Goal: Check status: Check status

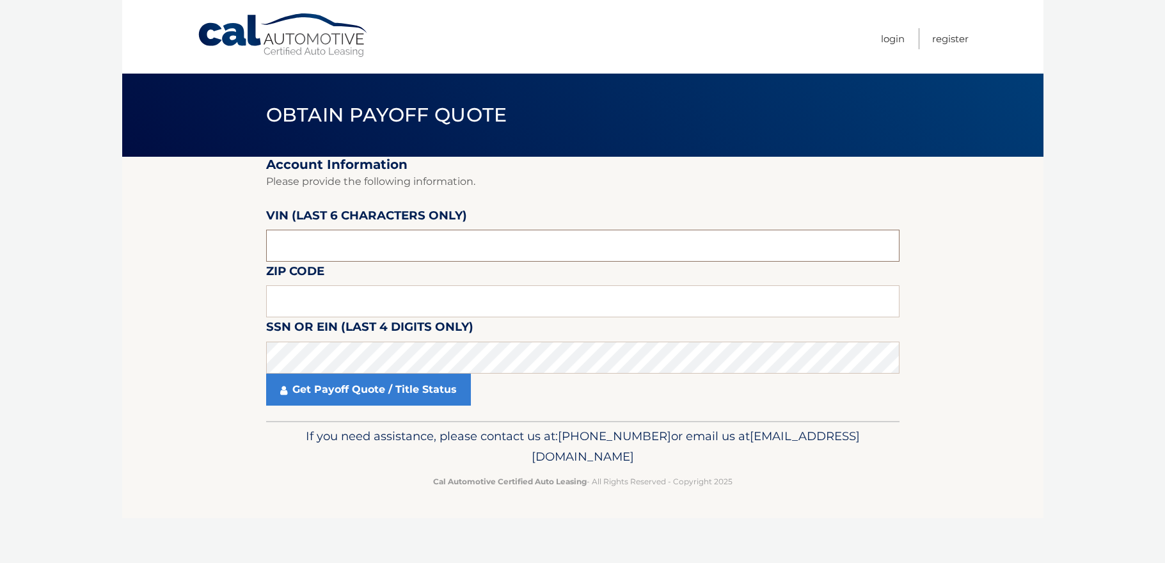
click at [315, 243] on input "text" at bounding box center [582, 246] width 633 height 32
type input "553718"
click at [557, 304] on input "text" at bounding box center [582, 301] width 633 height 32
type input "7"
type input "11714"
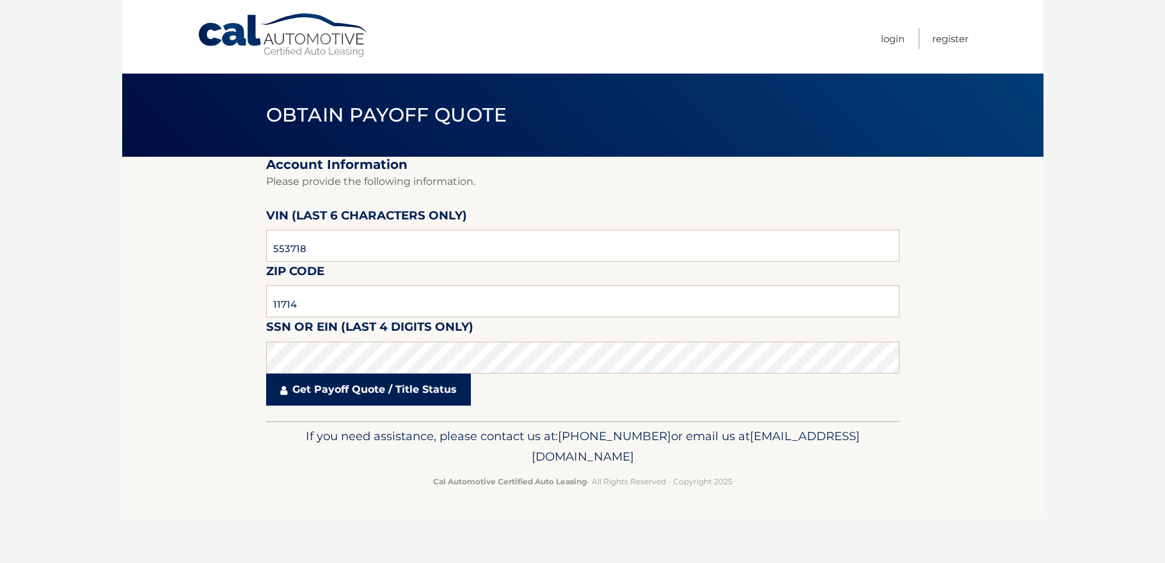
click at [416, 391] on link "Get Payoff Quote / Title Status" at bounding box center [368, 390] width 205 height 32
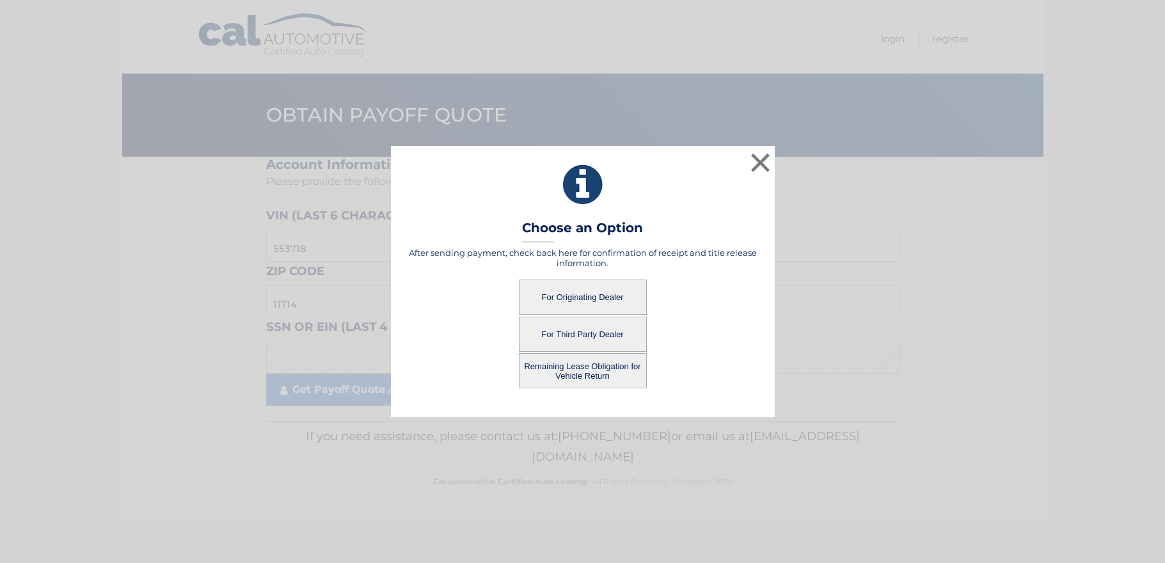
click at [600, 288] on button "For Originating Dealer" at bounding box center [583, 297] width 128 height 35
click at [619, 295] on button "For Originating Dealer" at bounding box center [583, 297] width 128 height 35
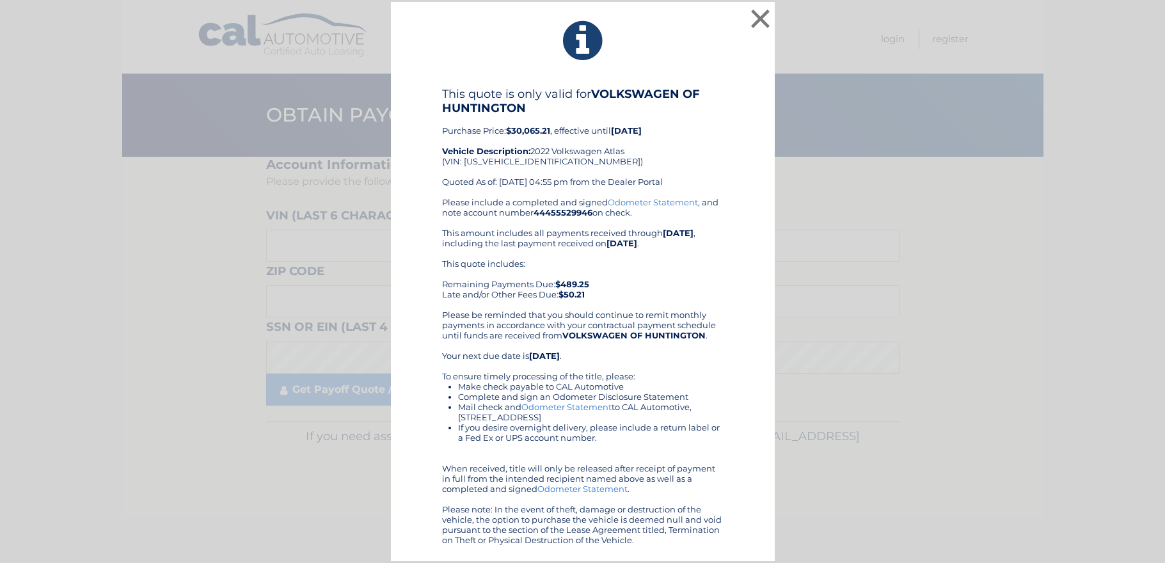
click at [535, 161] on div "This quote is only valid for VOLKSWAGEN OF HUNTINGTON Purchase Price: $30,065.2…" at bounding box center [582, 142] width 281 height 110
copy div "[US_VEHICLE_IDENTIFICATION_NUMBER]"
